Goal: Navigation & Orientation: Find specific page/section

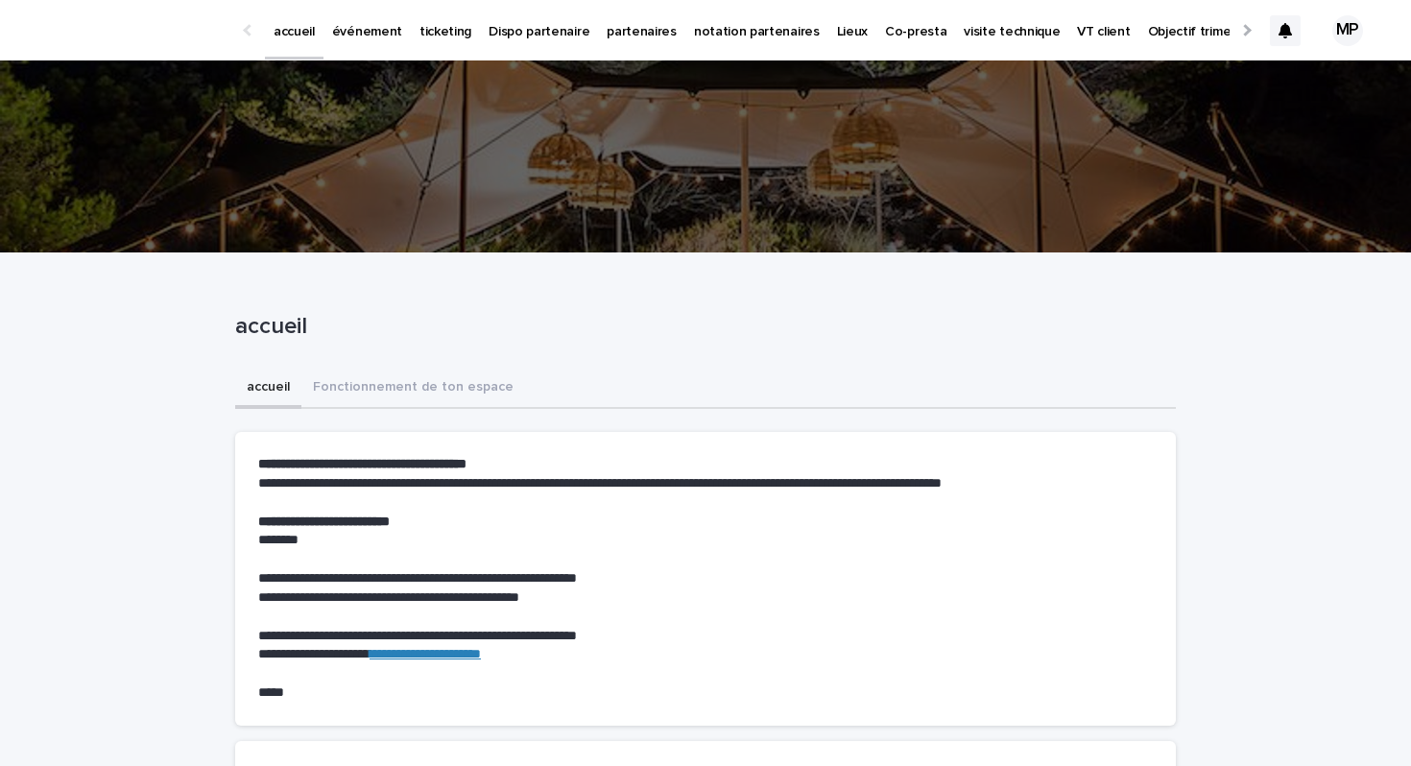
click at [372, 29] on p "événement" at bounding box center [367, 20] width 70 height 40
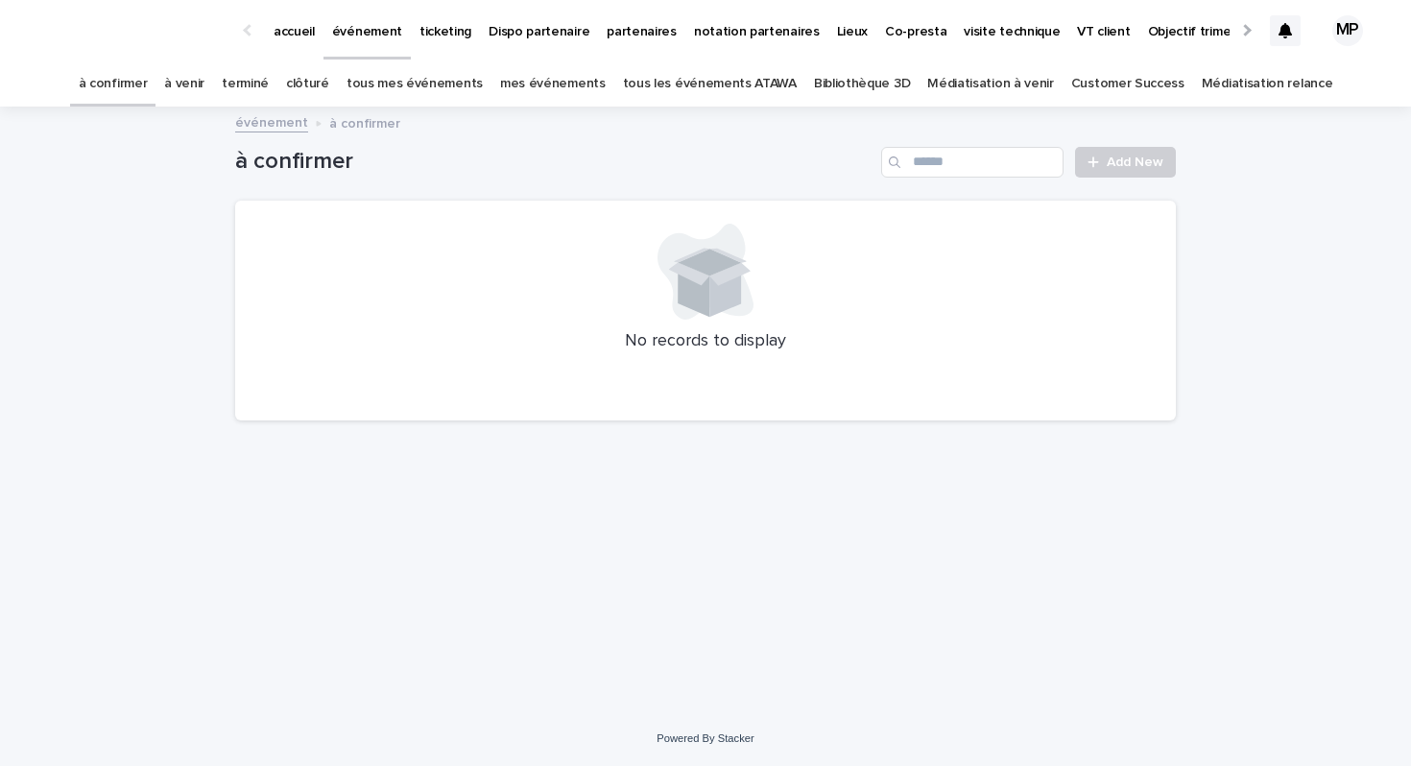
click at [204, 86] on link "à venir" at bounding box center [184, 83] width 40 height 45
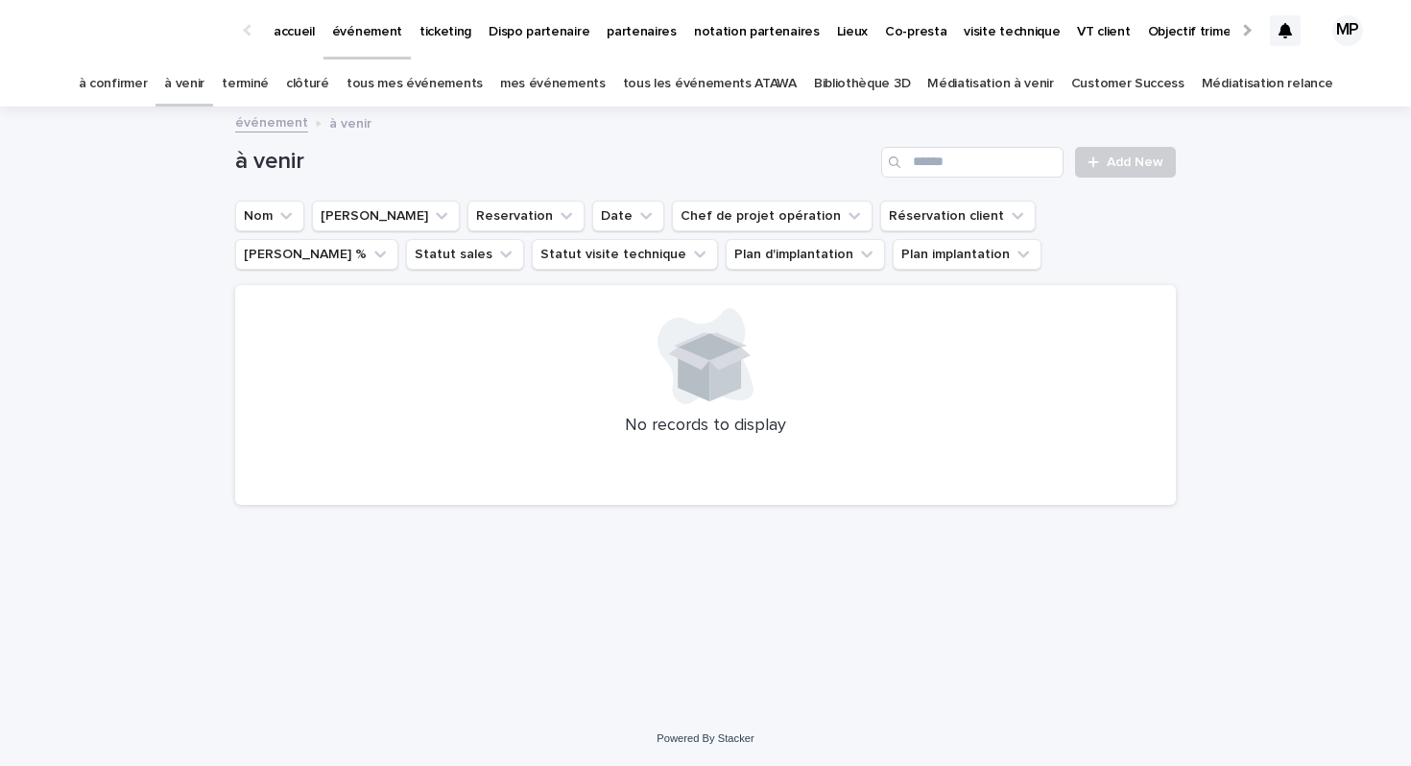
click at [269, 89] on link "terminé" at bounding box center [245, 83] width 47 height 45
click at [329, 82] on link "clôturé" at bounding box center [307, 83] width 43 height 45
